Goal: Check status

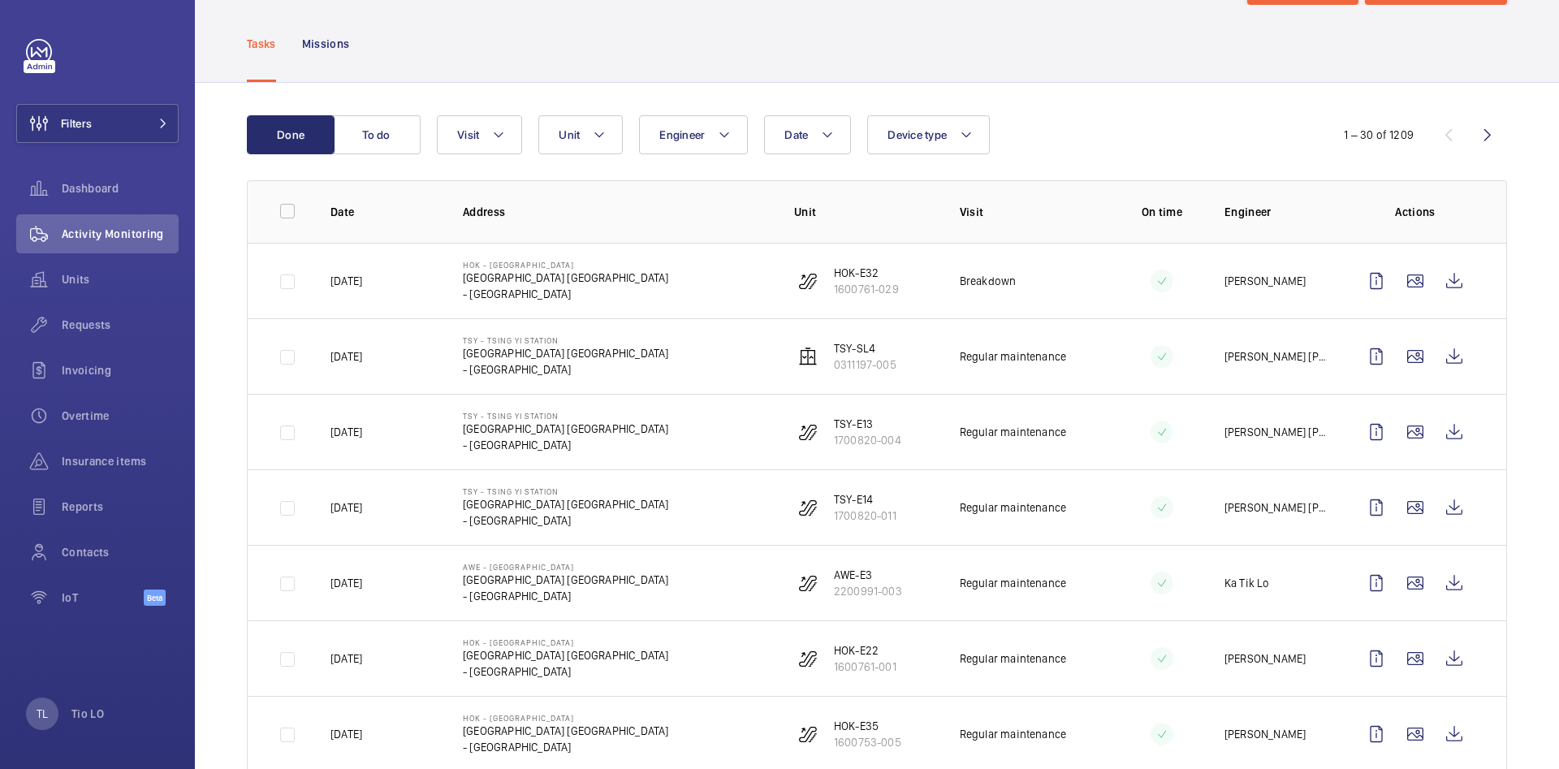
scroll to position [122, 0]
